Goal: Share content: Share content

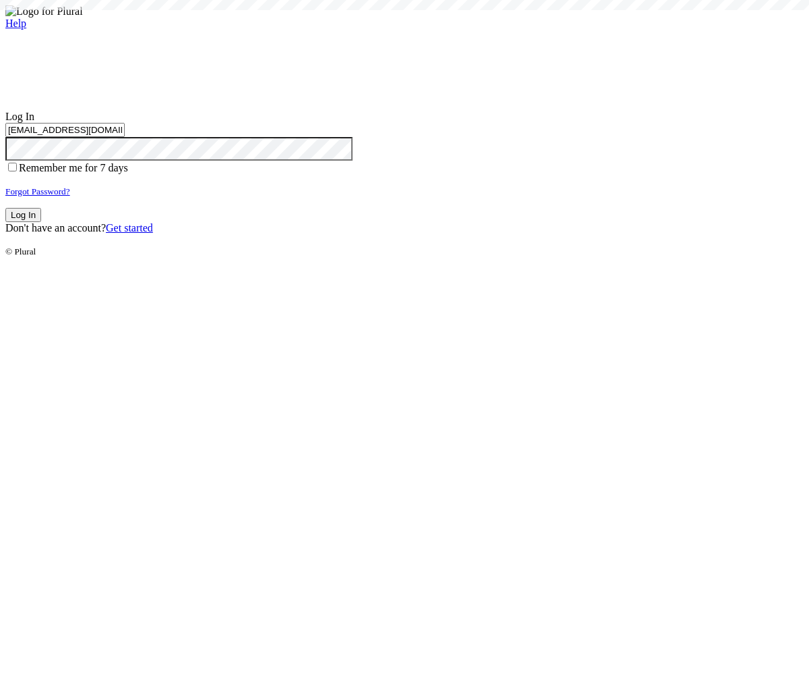
type input "test-1759752379-3@civiceagle.com"
click at [41, 222] on button "Log In" at bounding box center [23, 215] width 36 height 14
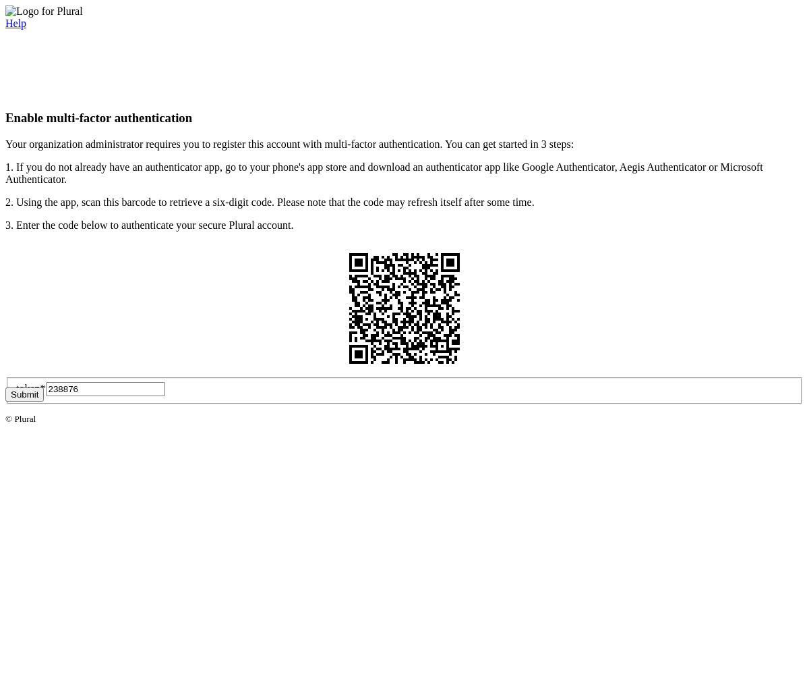
type input "238876"
click at [44, 401] on button "Submit" at bounding box center [24, 394] width 38 height 14
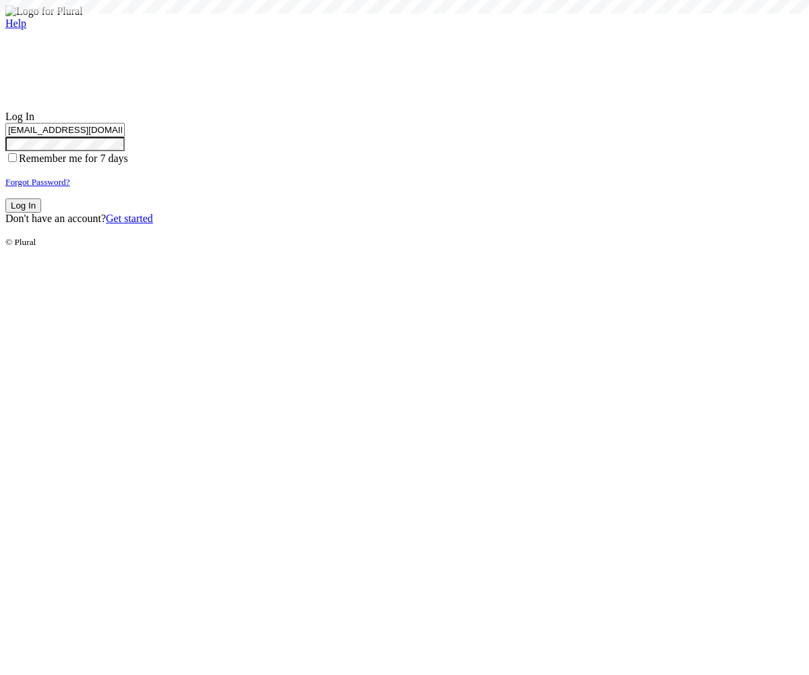
type input "test-1759752379-3@civiceagle.com"
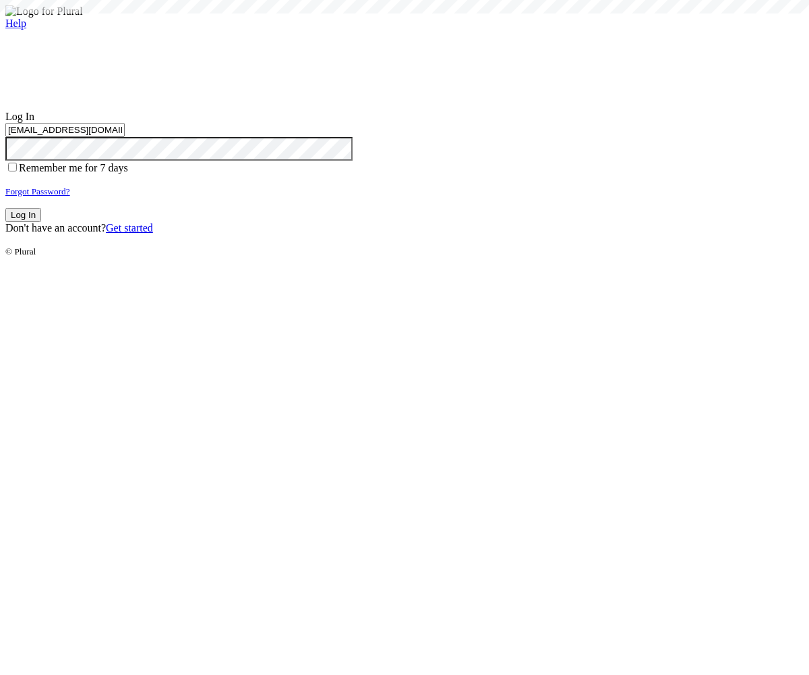
click at [41, 222] on button "Log In" at bounding box center [23, 215] width 36 height 14
click at [70, 196] on small "Forgot Password?" at bounding box center [37, 191] width 65 height 10
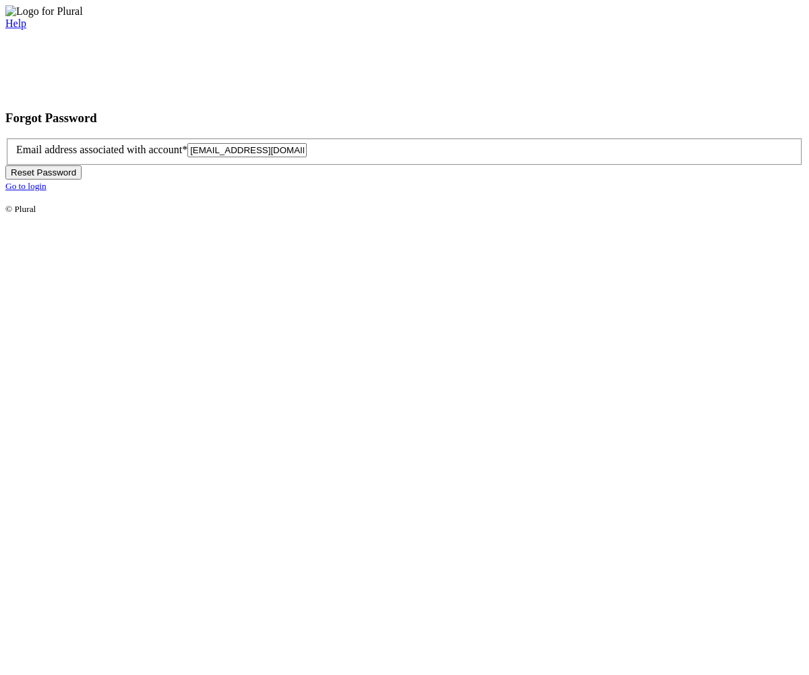
click at [82, 179] on button "Reset Password" at bounding box center [43, 172] width 76 height 14
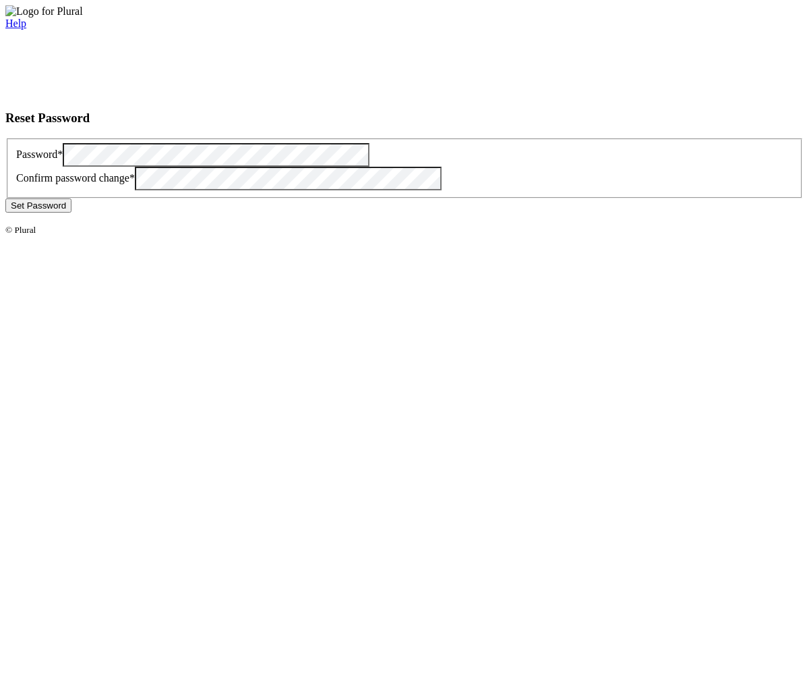
click at [72, 212] on button "Set Password" at bounding box center [38, 205] width 66 height 14
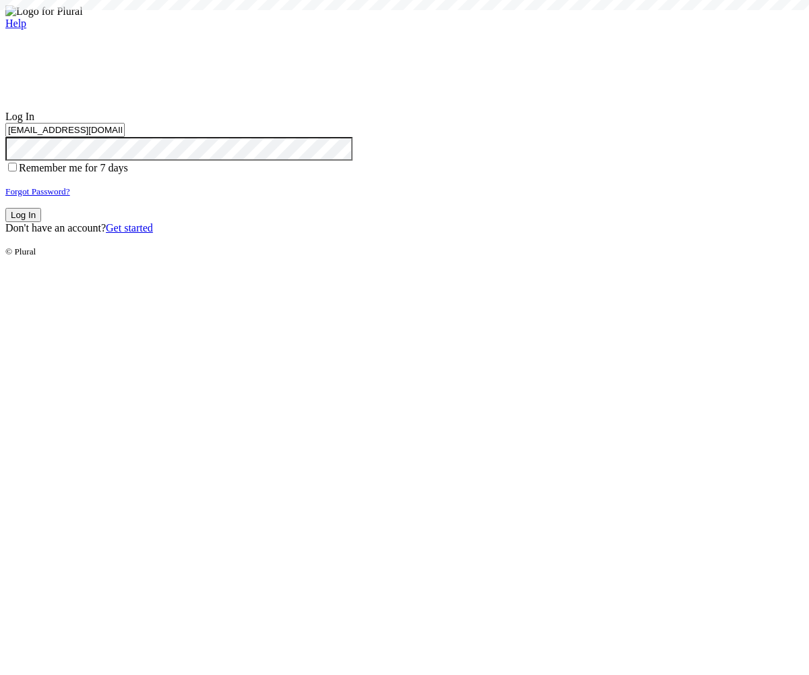
type input "[EMAIL_ADDRESS][DOMAIN_NAME]"
click at [41, 222] on button "Log In" at bounding box center [23, 215] width 36 height 14
type input "[EMAIL_ADDRESS][DOMAIN_NAME]"
click at [41, 222] on button "Log In" at bounding box center [23, 215] width 36 height 14
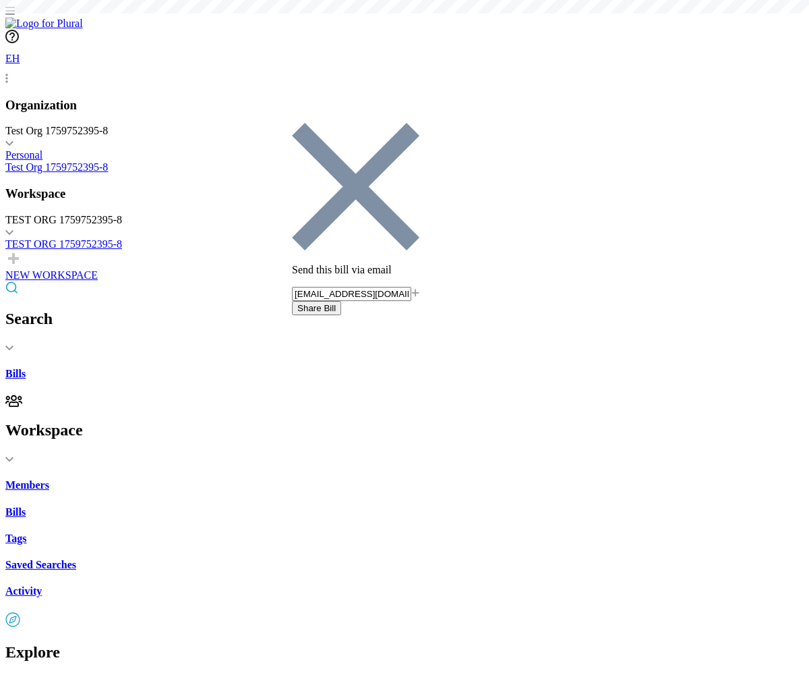
type input "[EMAIL_ADDRESS][DOMAIN_NAME]"
click at [341, 301] on button "Share Bill" at bounding box center [316, 308] width 49 height 14
